Goal: Book appointment/travel/reservation

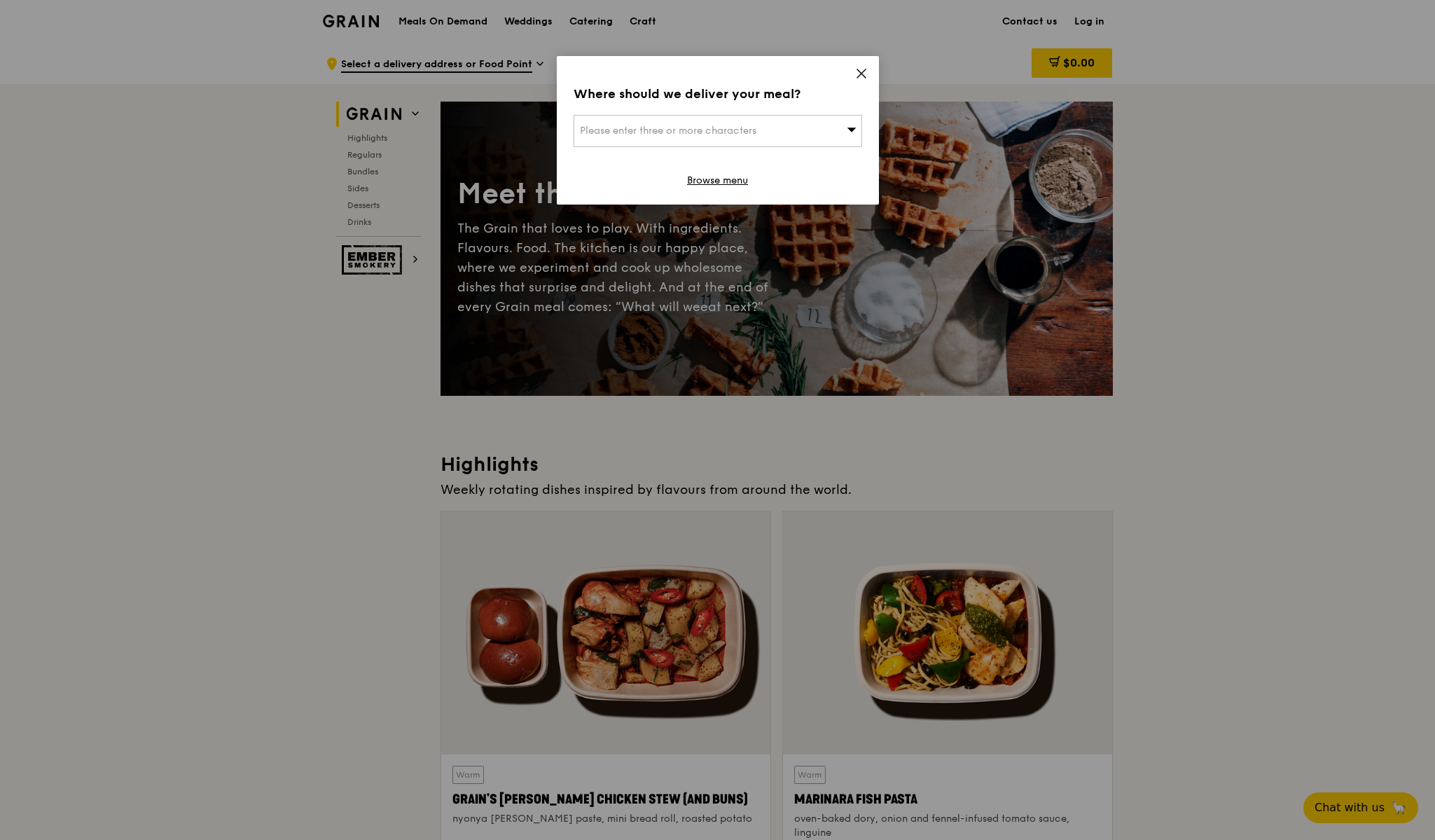
click at [862, 74] on icon at bounding box center [861, 74] width 8 height 8
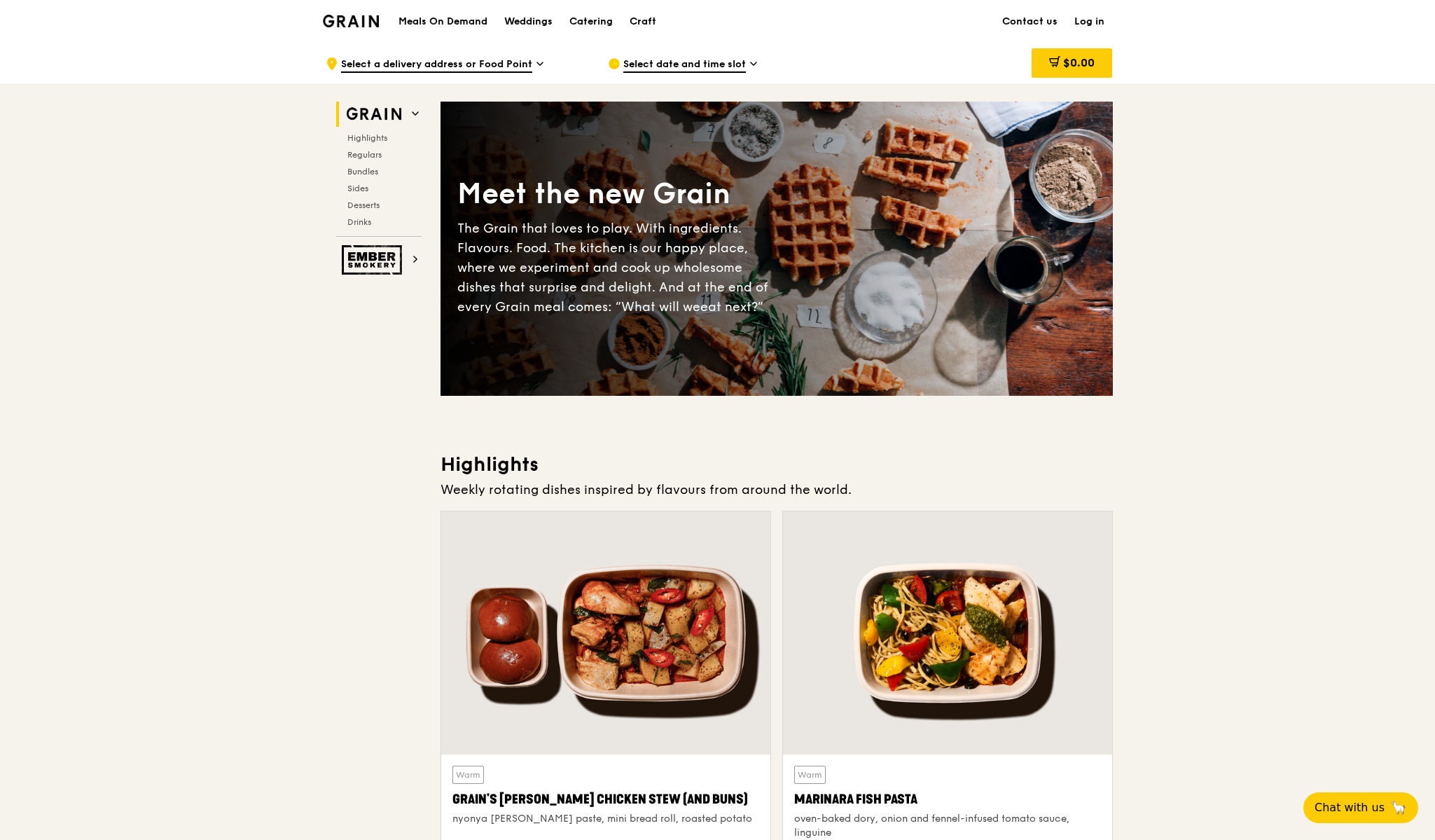
click at [673, 66] on span "Select date and time slot" at bounding box center [684, 65] width 122 height 15
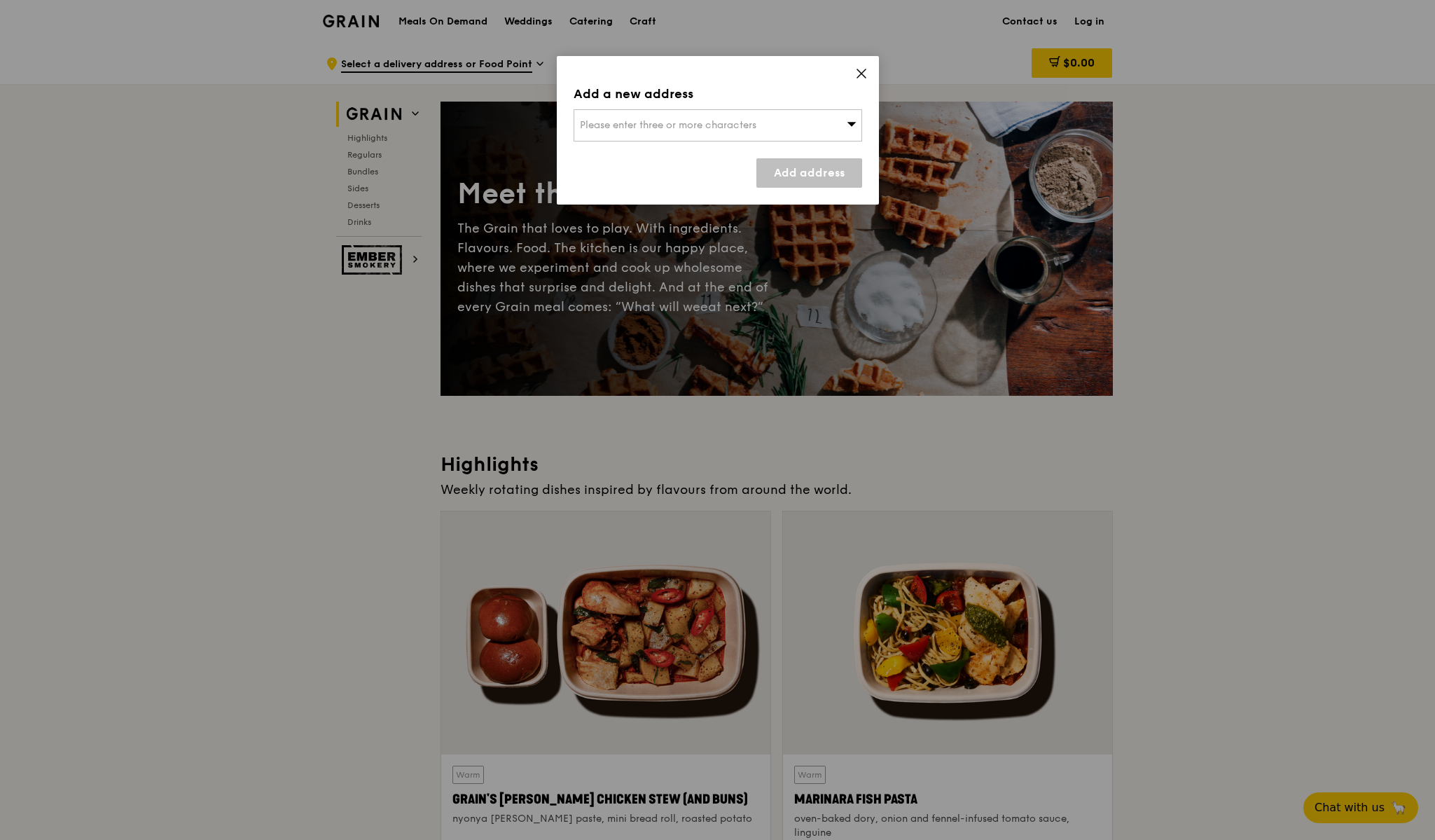
click at [666, 123] on span "Please enter three or more characters" at bounding box center [668, 125] width 177 height 12
type input "117440"
click at [668, 160] on div "[STREET_ADDRESS]" at bounding box center [683, 153] width 208 height 14
click at [790, 172] on link "Add address" at bounding box center [809, 173] width 105 height 29
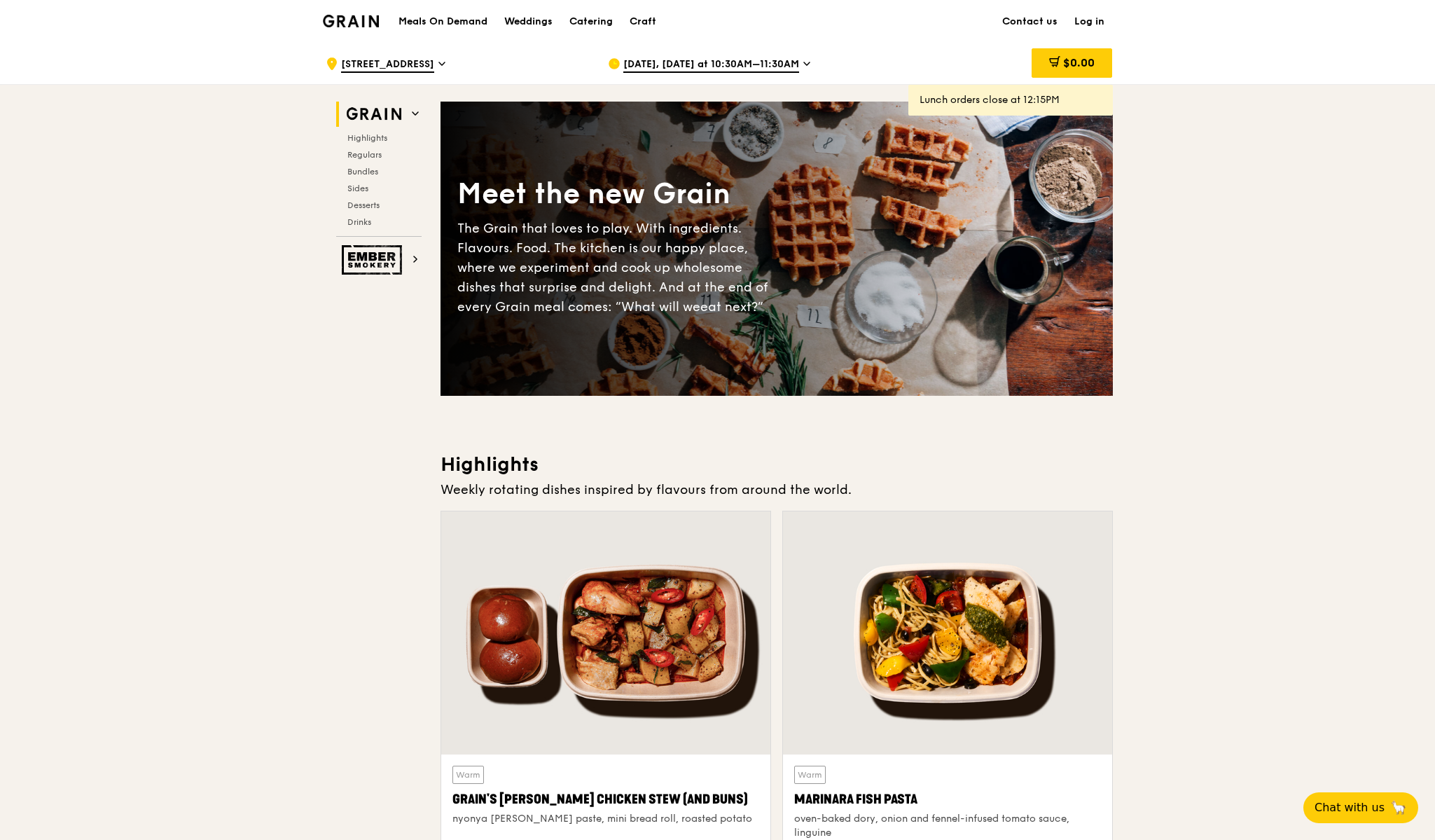
click at [696, 68] on span "[DATE], [DATE] at 10:30AM–11:30AM" at bounding box center [711, 65] width 176 height 15
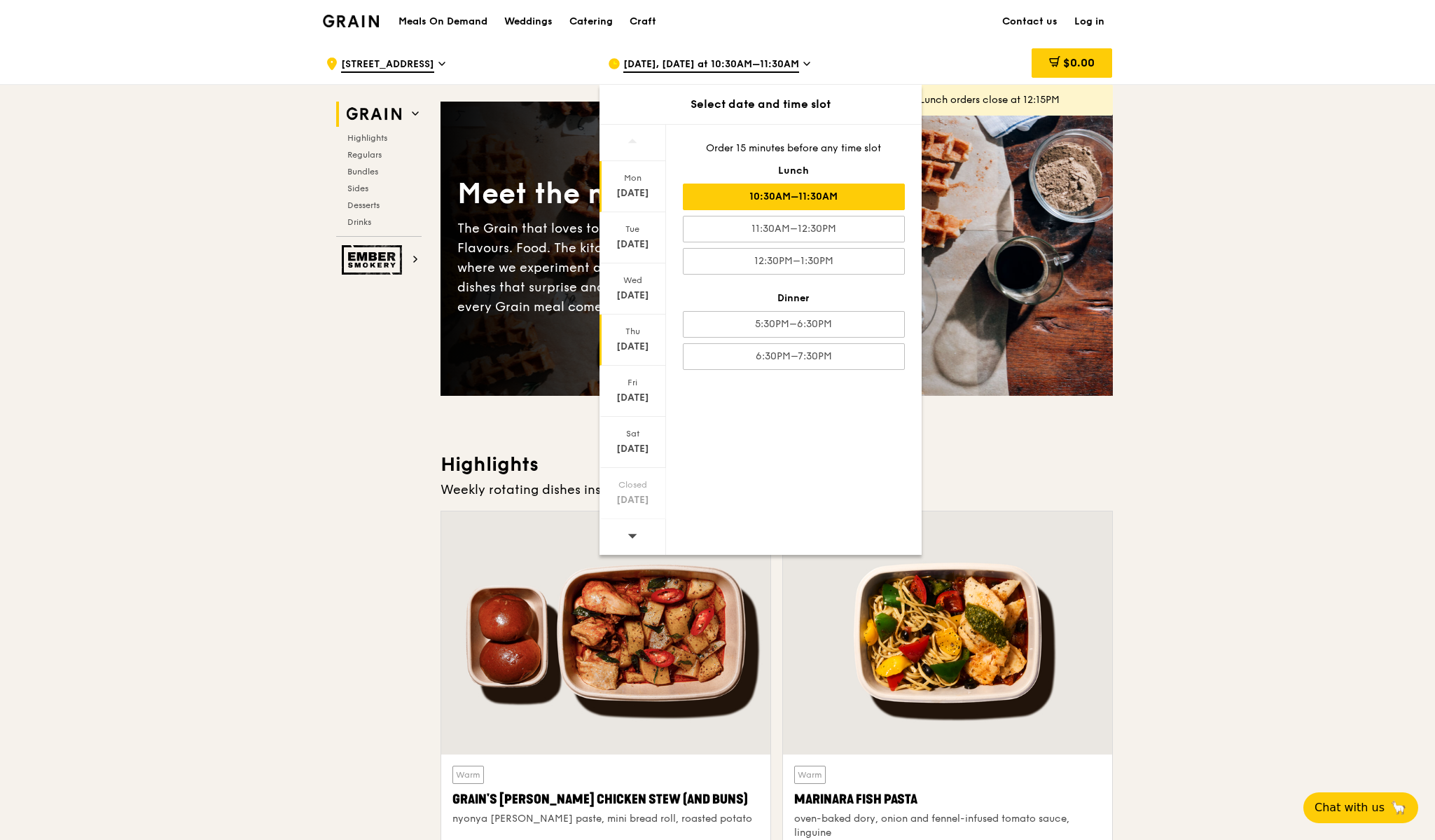
click at [637, 335] on div "Thu" at bounding box center [632, 332] width 62 height 11
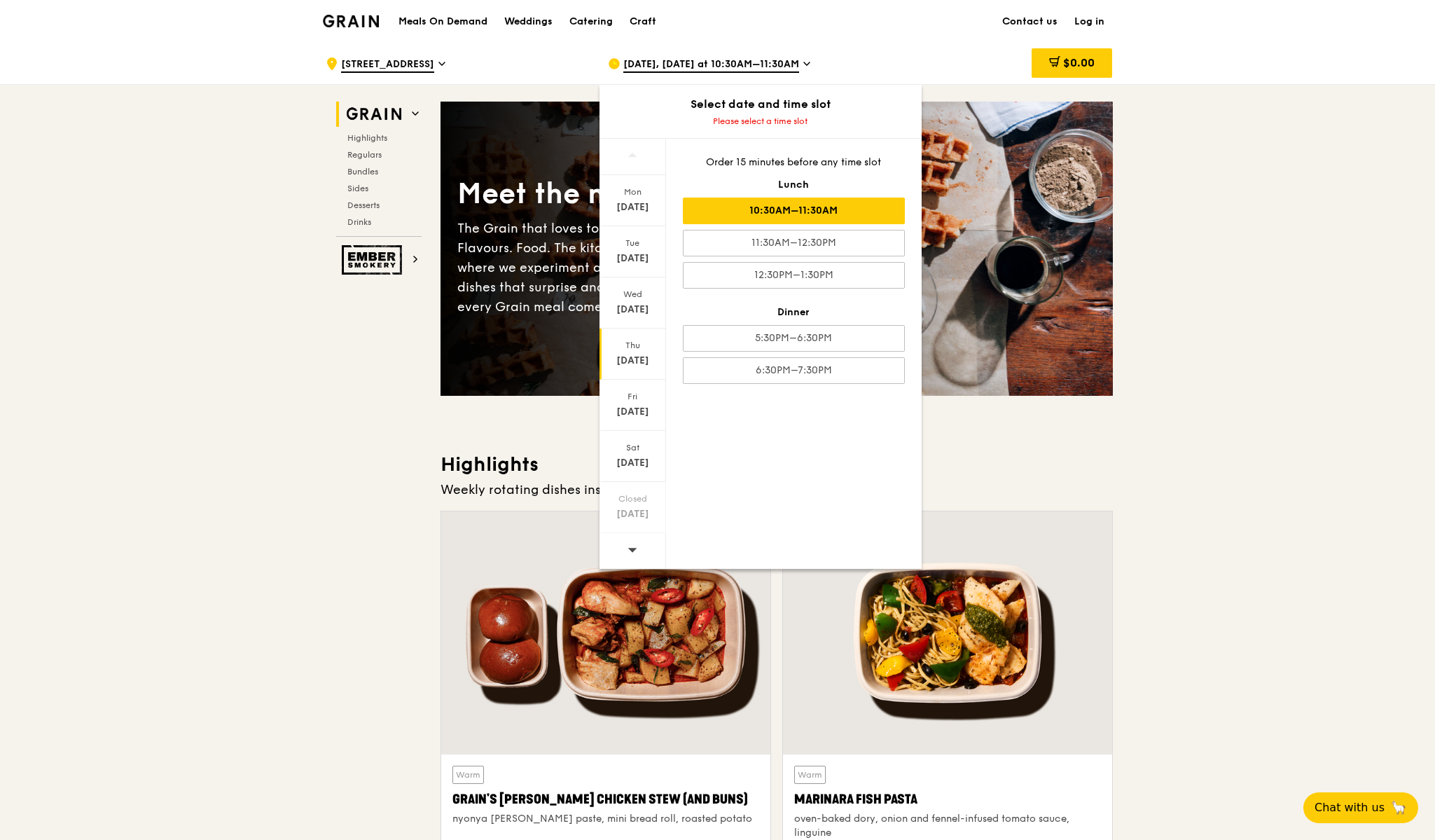
click at [809, 212] on div "10:30AM–11:30AM" at bounding box center [794, 211] width 222 height 27
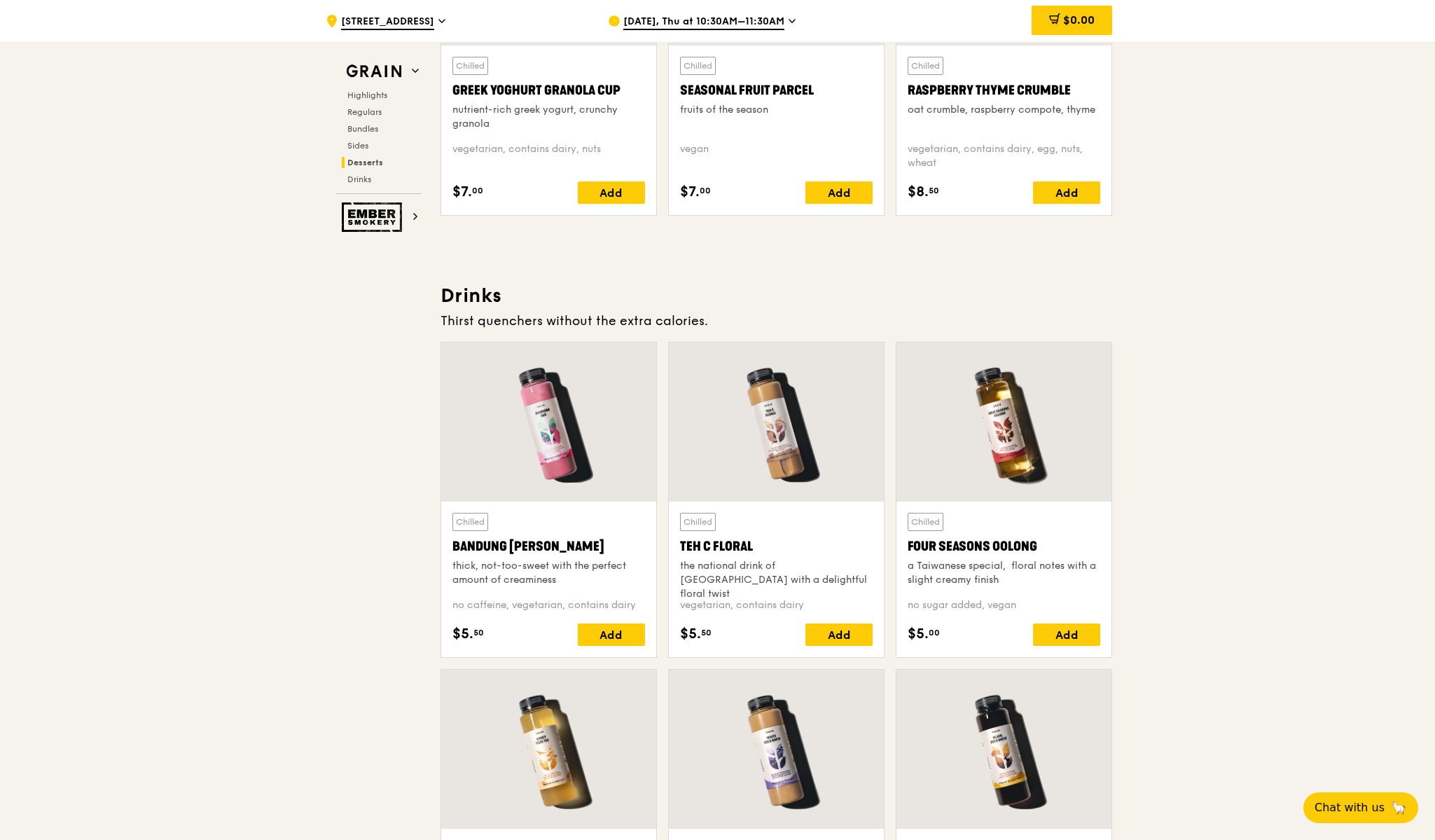
scroll to position [4621, 0]
